Goal: Information Seeking & Learning: Learn about a topic

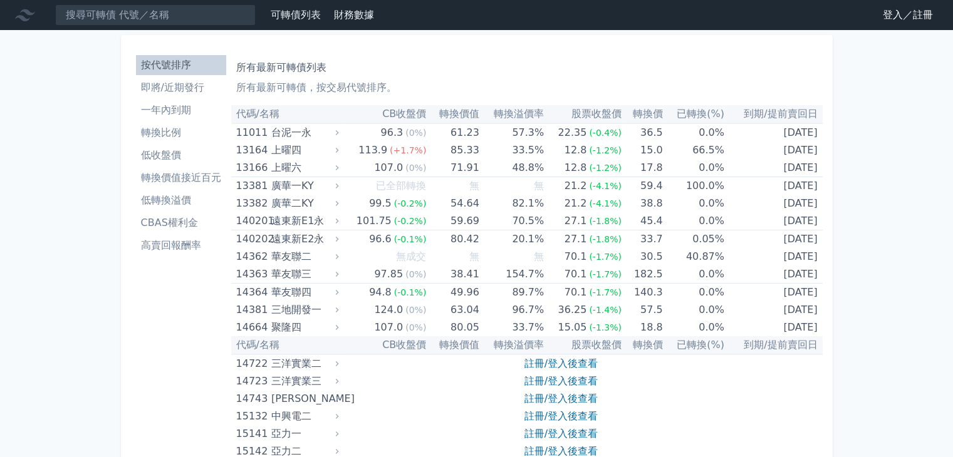
click at [890, 16] on link "登入／註冊" at bounding box center [908, 15] width 70 height 20
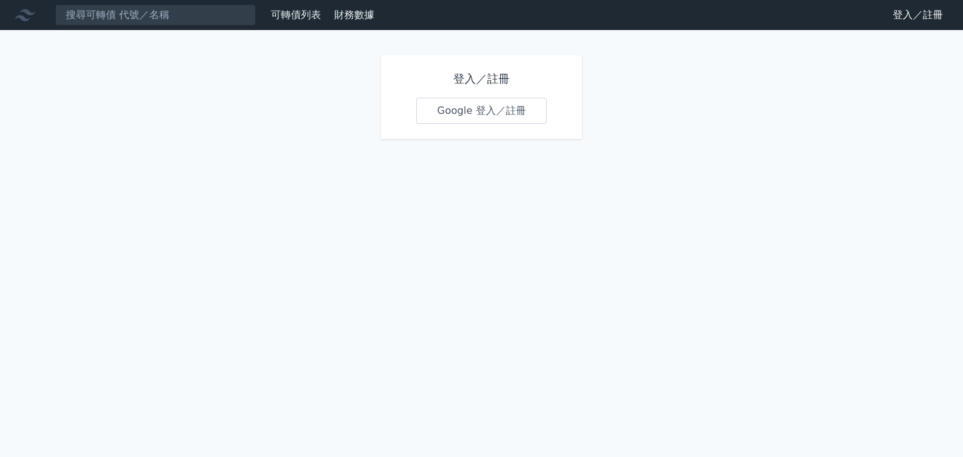
click at [473, 115] on link "Google 登入／註冊" at bounding box center [481, 111] width 130 height 26
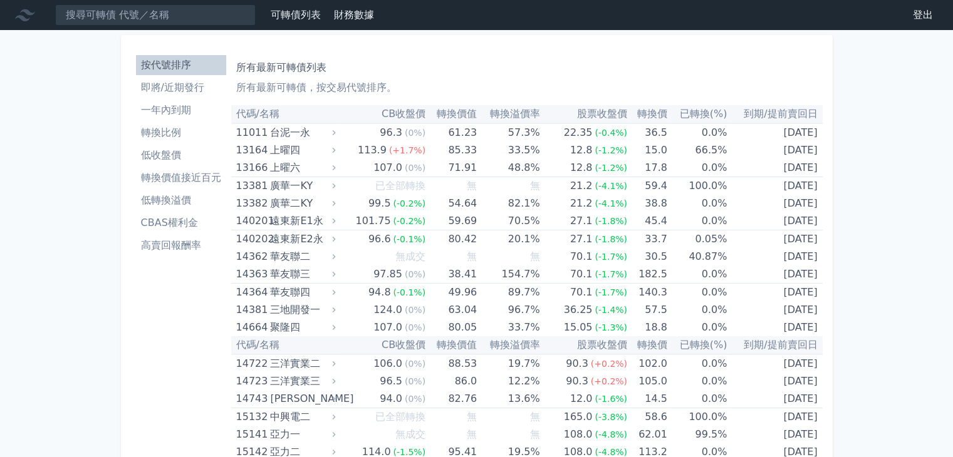
click at [169, 243] on li "高賣回報酬率" at bounding box center [181, 245] width 90 height 15
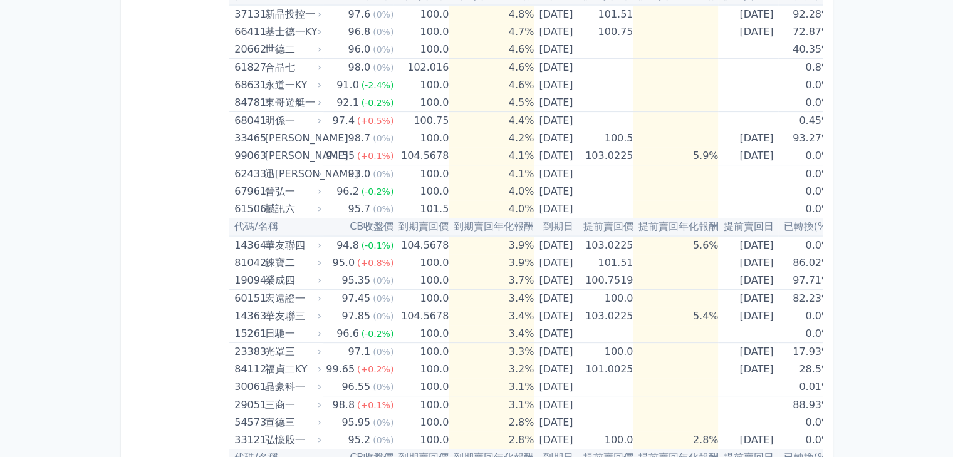
scroll to position [376, 0]
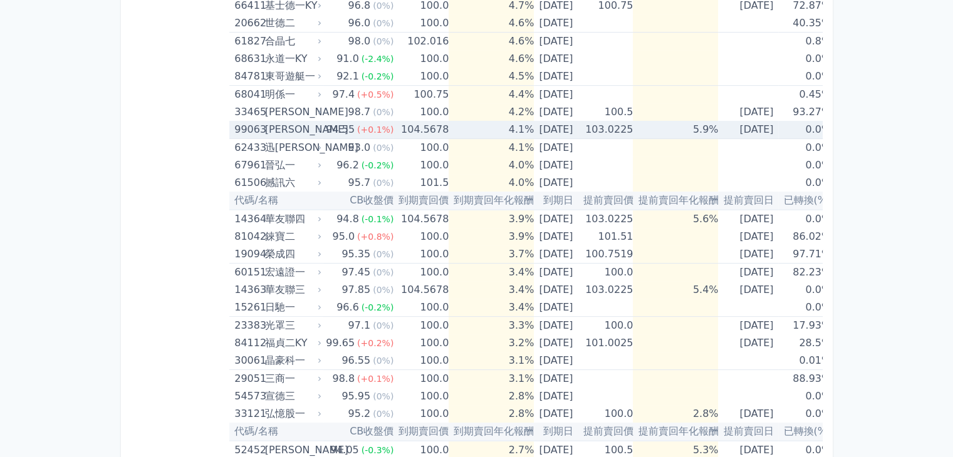
click at [282, 127] on div "[PERSON_NAME]" at bounding box center [292, 130] width 55 height 18
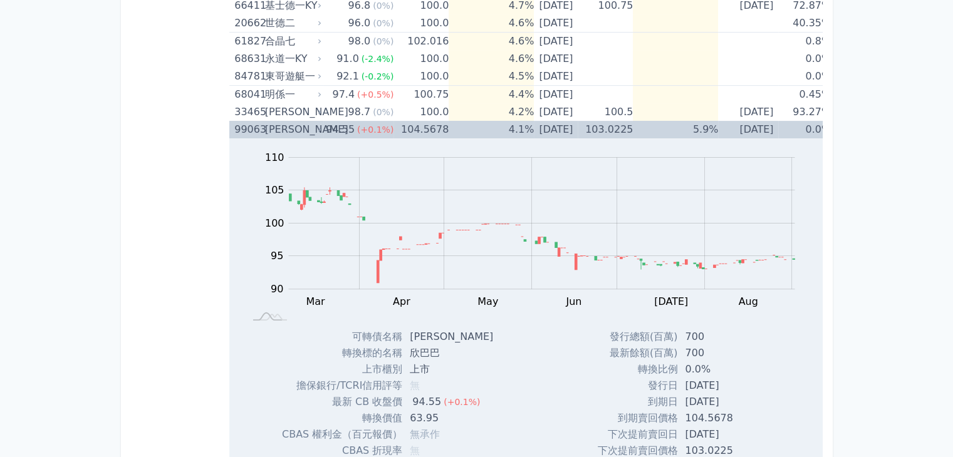
click at [282, 127] on div "[PERSON_NAME]" at bounding box center [292, 130] width 55 height 18
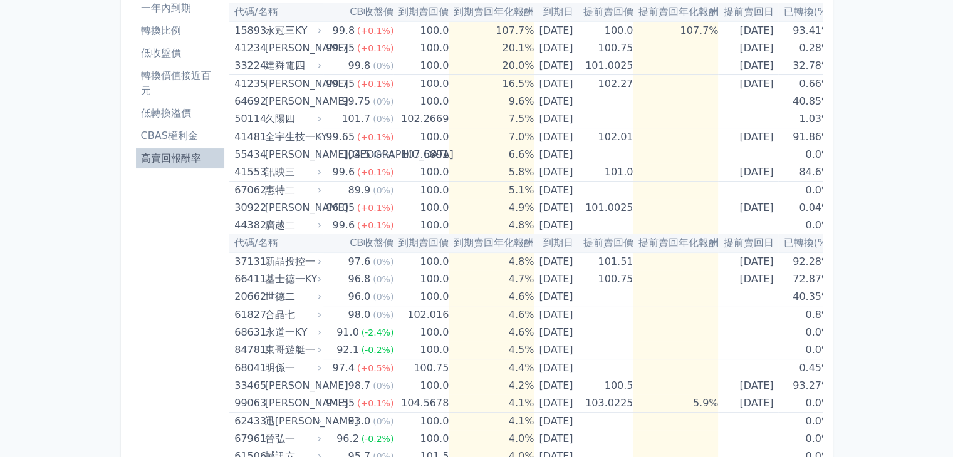
scroll to position [63, 0]
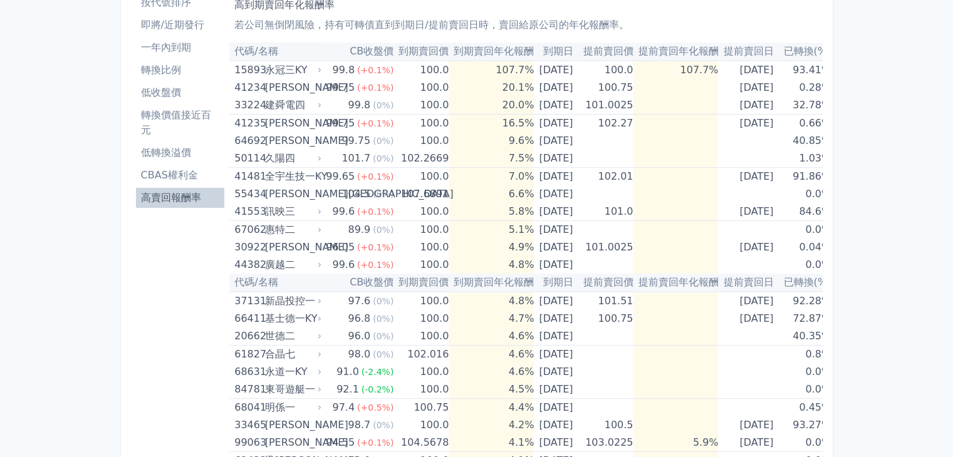
click at [165, 151] on li "低轉換溢價" at bounding box center [180, 152] width 89 height 15
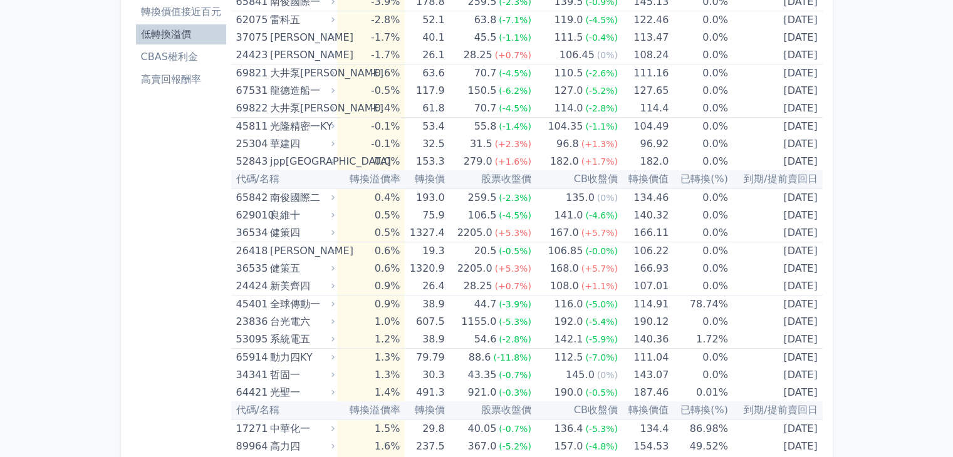
scroll to position [188, 0]
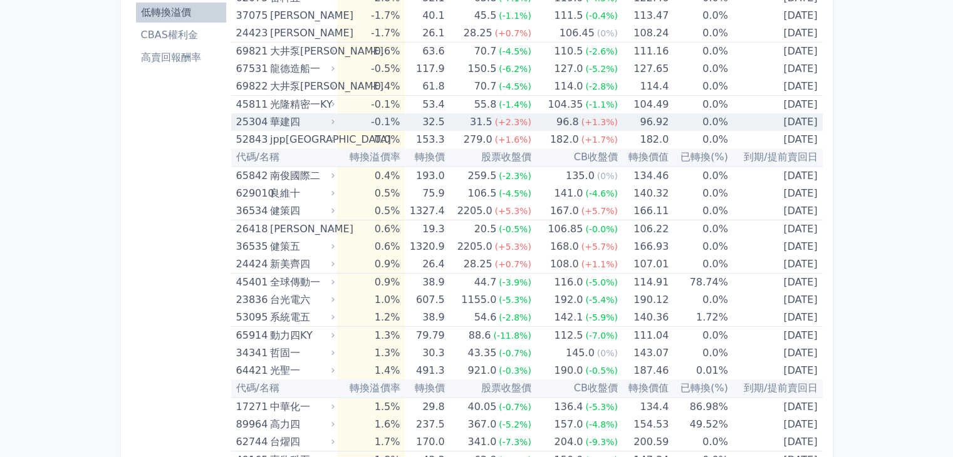
click at [293, 122] on div "華建四" at bounding box center [301, 122] width 62 height 18
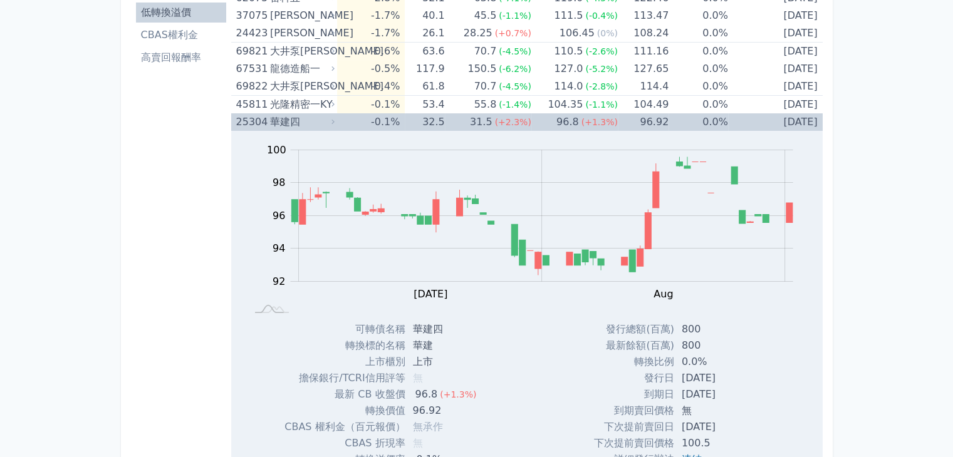
click at [279, 120] on div "華建四" at bounding box center [301, 122] width 62 height 18
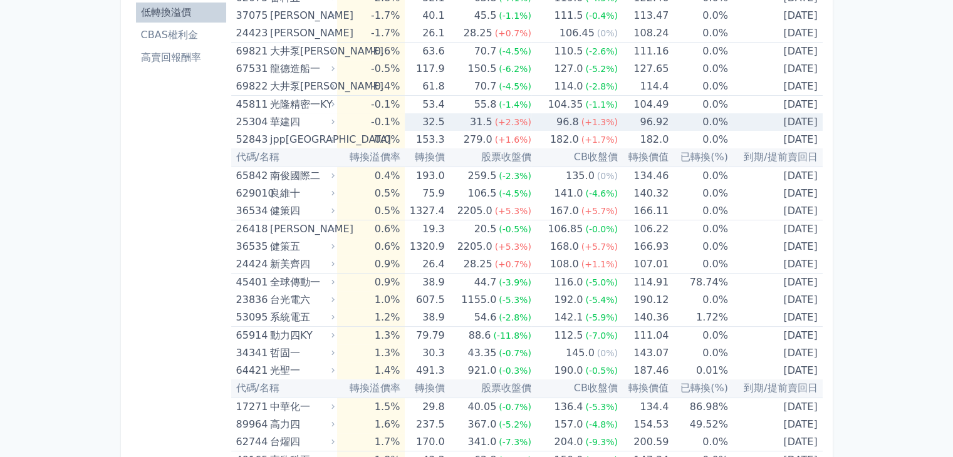
click at [279, 120] on div "華建四" at bounding box center [301, 122] width 62 height 18
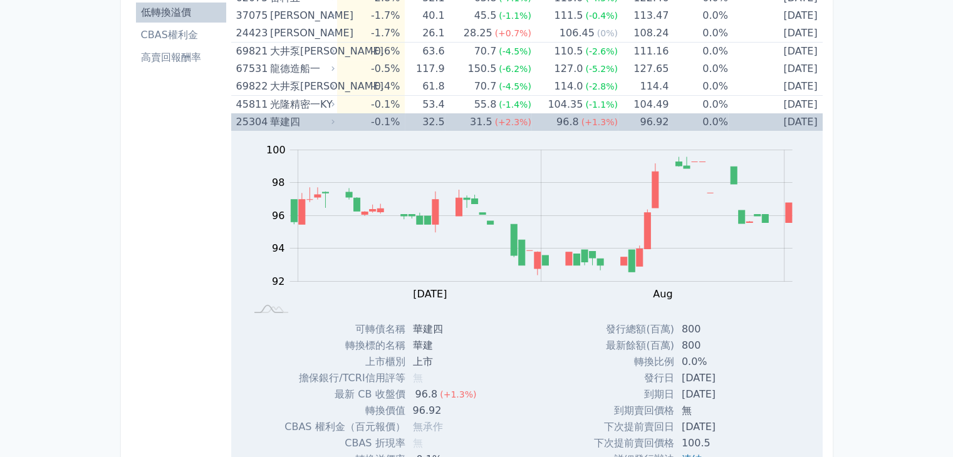
click at [279, 119] on div "華建四" at bounding box center [301, 122] width 62 height 18
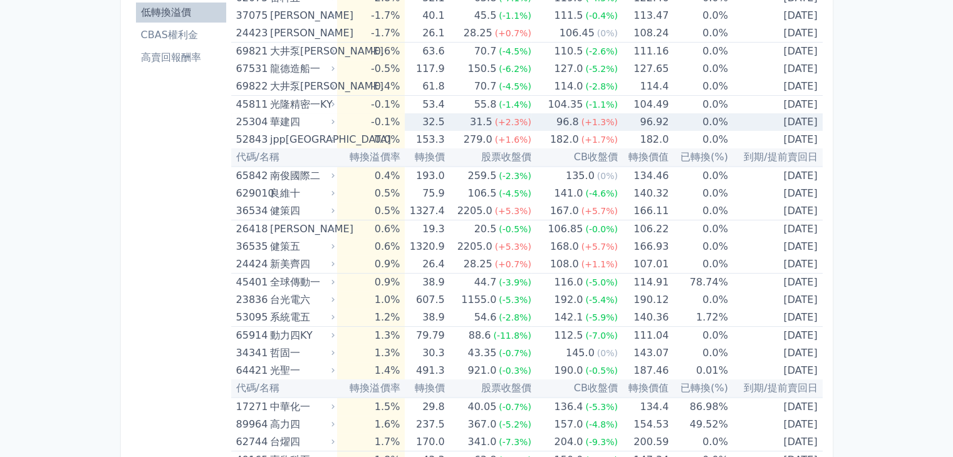
click at [279, 119] on div "華建四" at bounding box center [301, 122] width 62 height 18
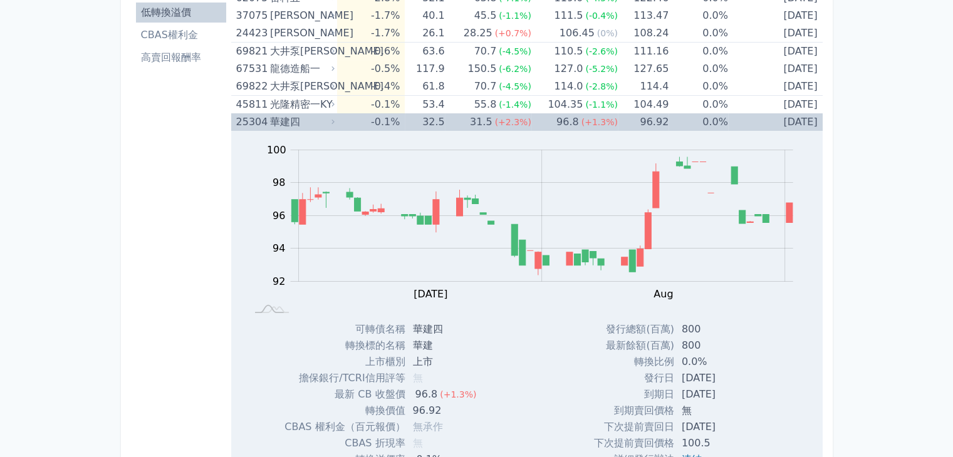
click at [279, 119] on div "華建四" at bounding box center [301, 122] width 62 height 18
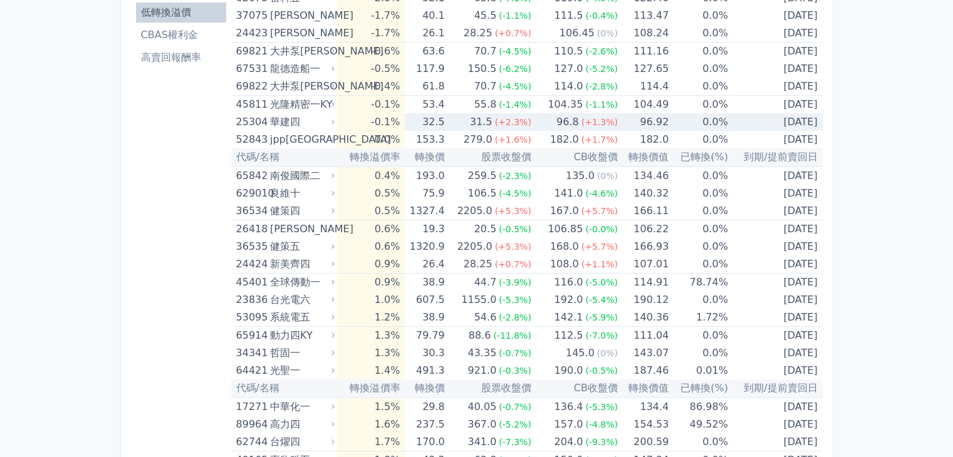
click at [279, 119] on div "華建四" at bounding box center [301, 122] width 62 height 18
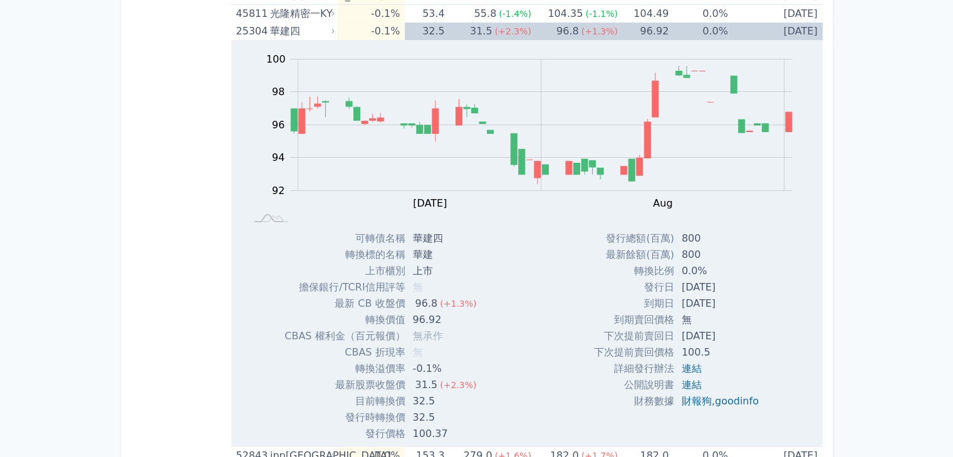
scroll to position [251, 0]
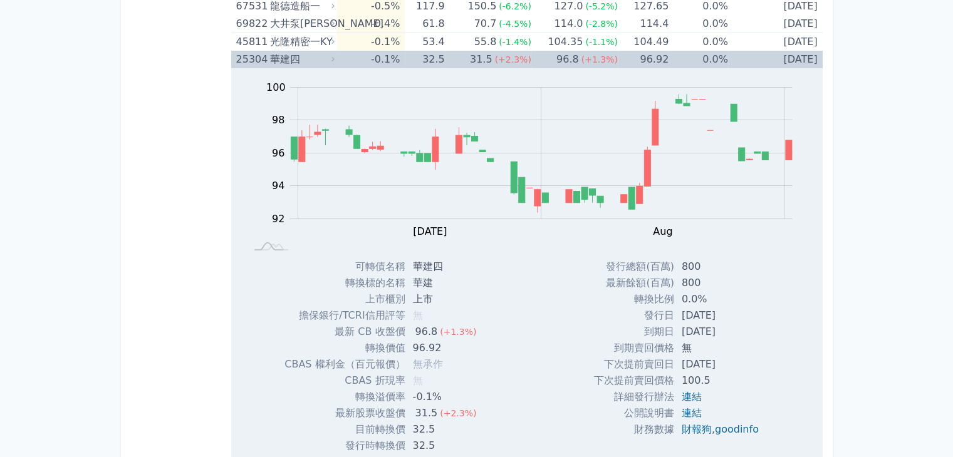
click at [283, 57] on div "華建四" at bounding box center [301, 60] width 62 height 18
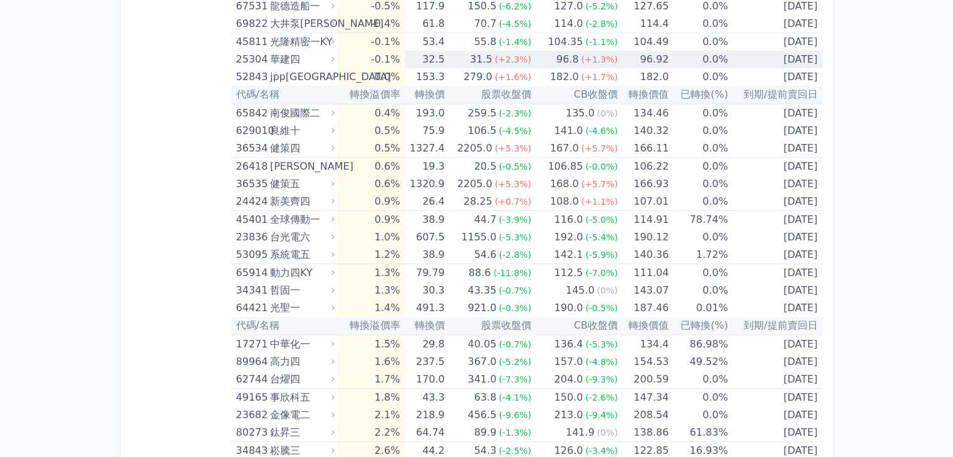
click at [283, 57] on div "華建四" at bounding box center [301, 60] width 62 height 18
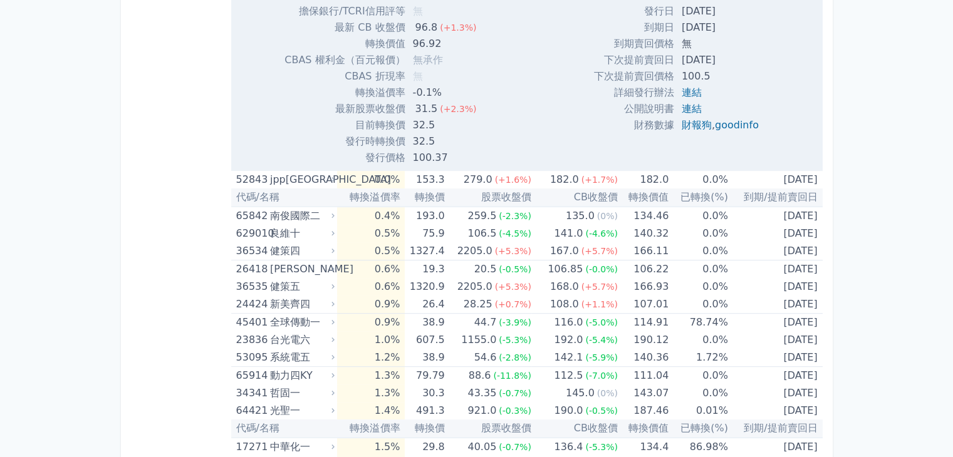
scroll to position [564, 0]
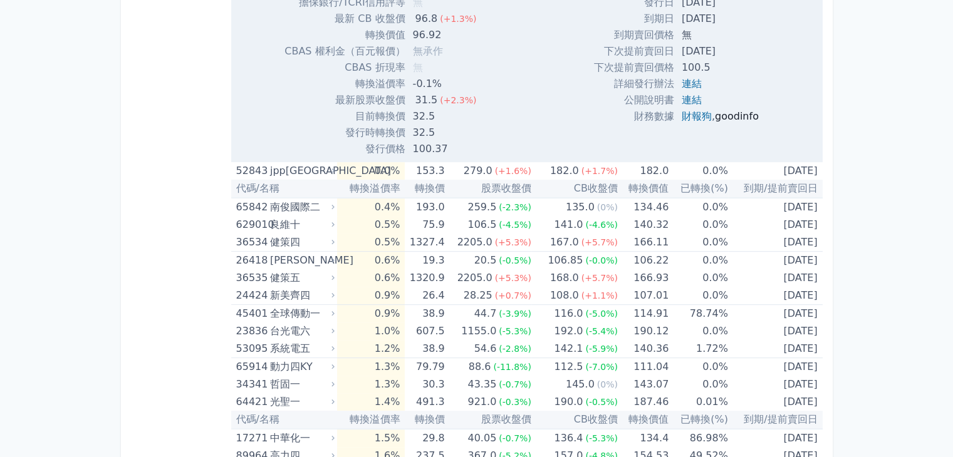
click at [746, 115] on link "goodinfo" at bounding box center [737, 116] width 44 height 12
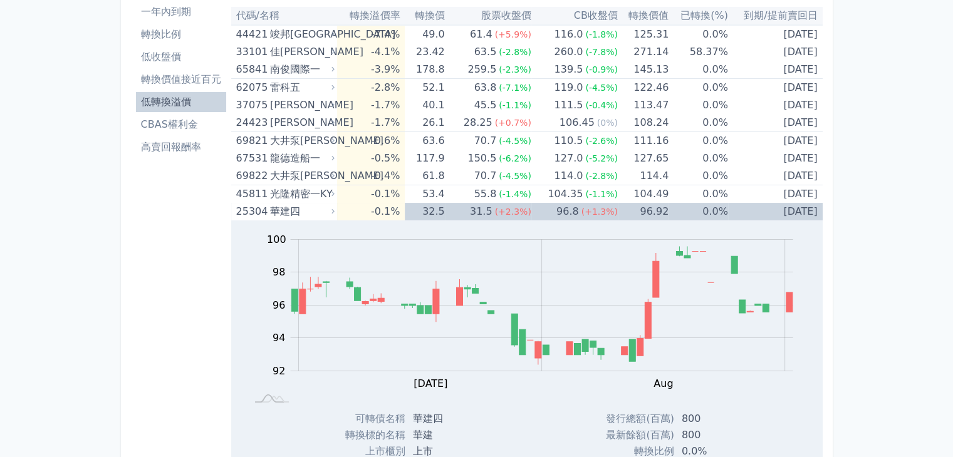
scroll to position [63, 0]
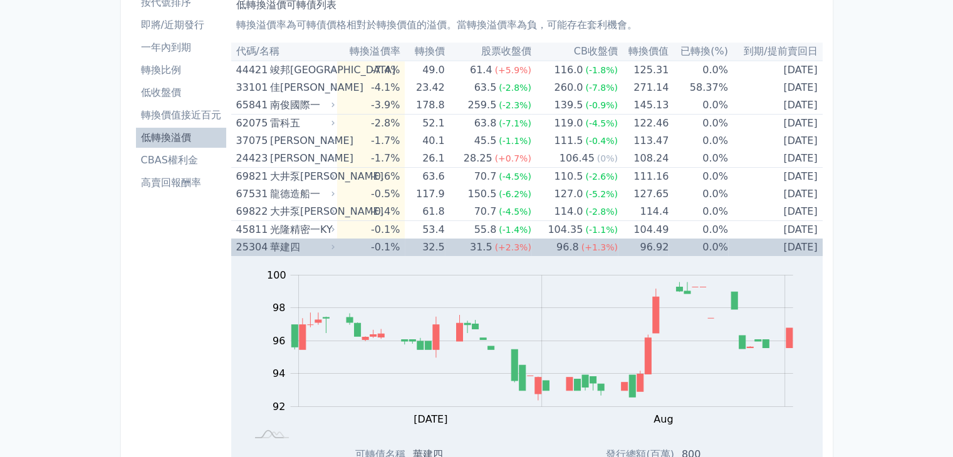
click at [280, 246] on div "華建四" at bounding box center [301, 248] width 62 height 18
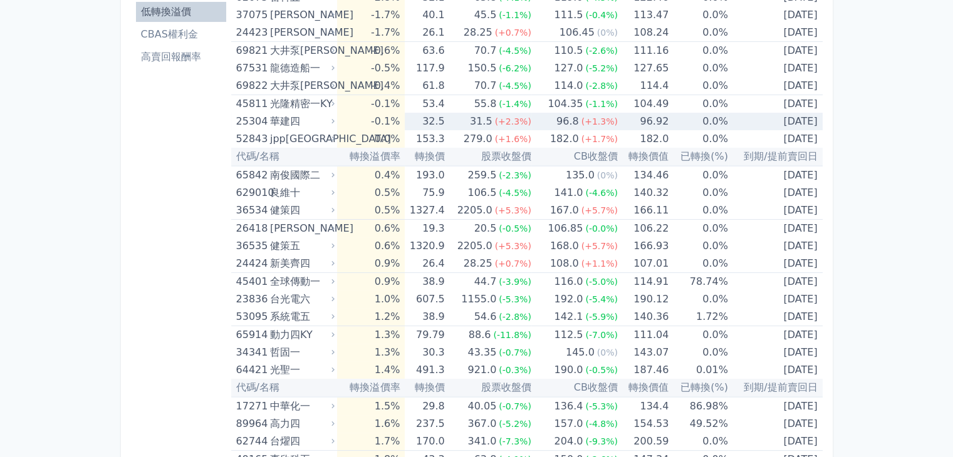
scroll to position [251, 0]
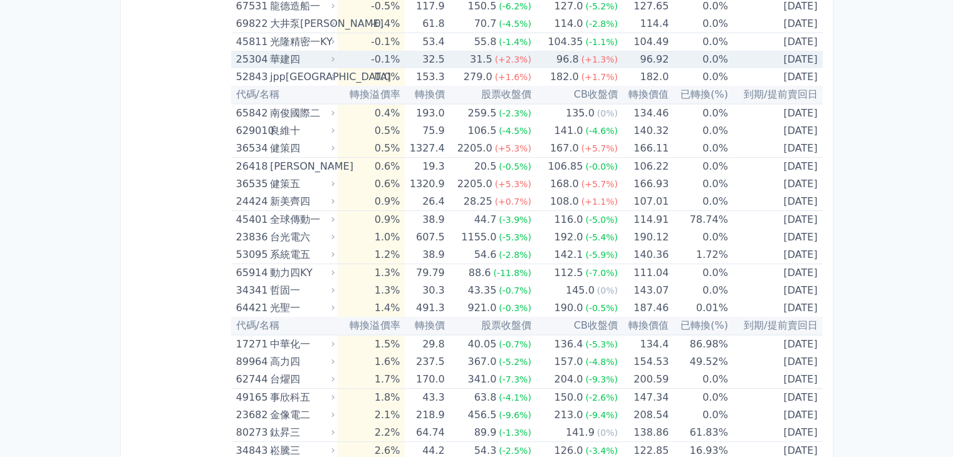
click at [296, 53] on div "華建四" at bounding box center [301, 60] width 62 height 18
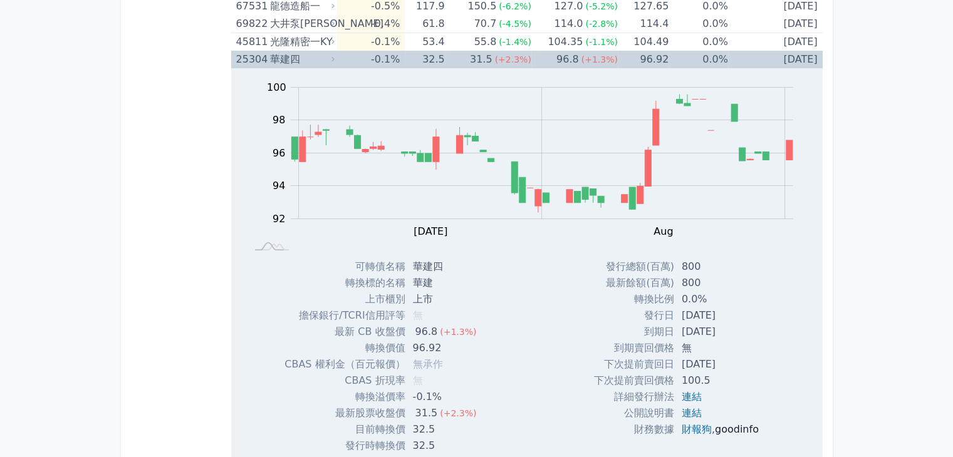
click at [740, 432] on link "goodinfo" at bounding box center [737, 430] width 44 height 12
